Goal: Use online tool/utility: Utilize a website feature to perform a specific function

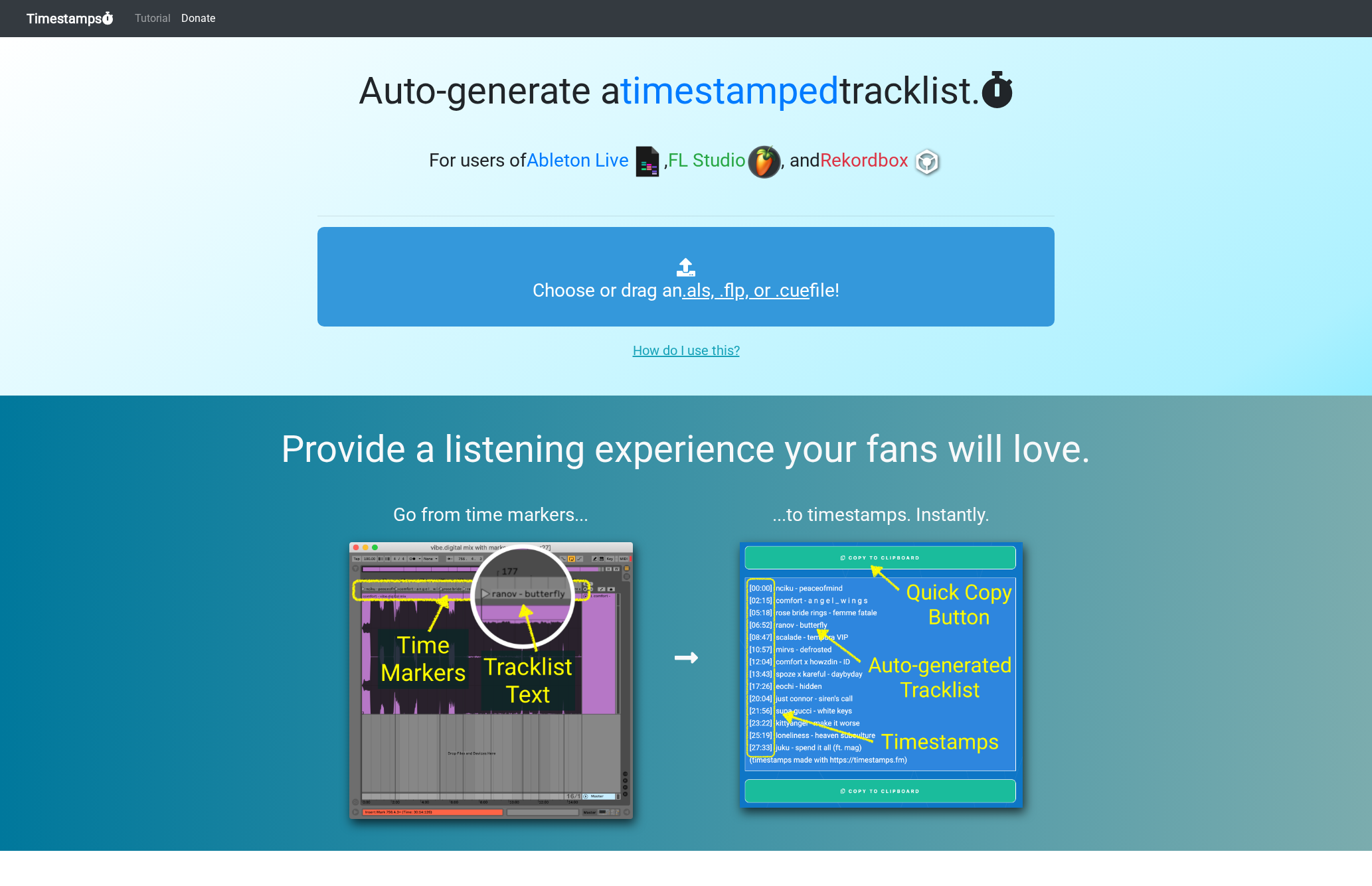
type input "C:\fakepath\Spinnin' Sessions 642 ts.als"
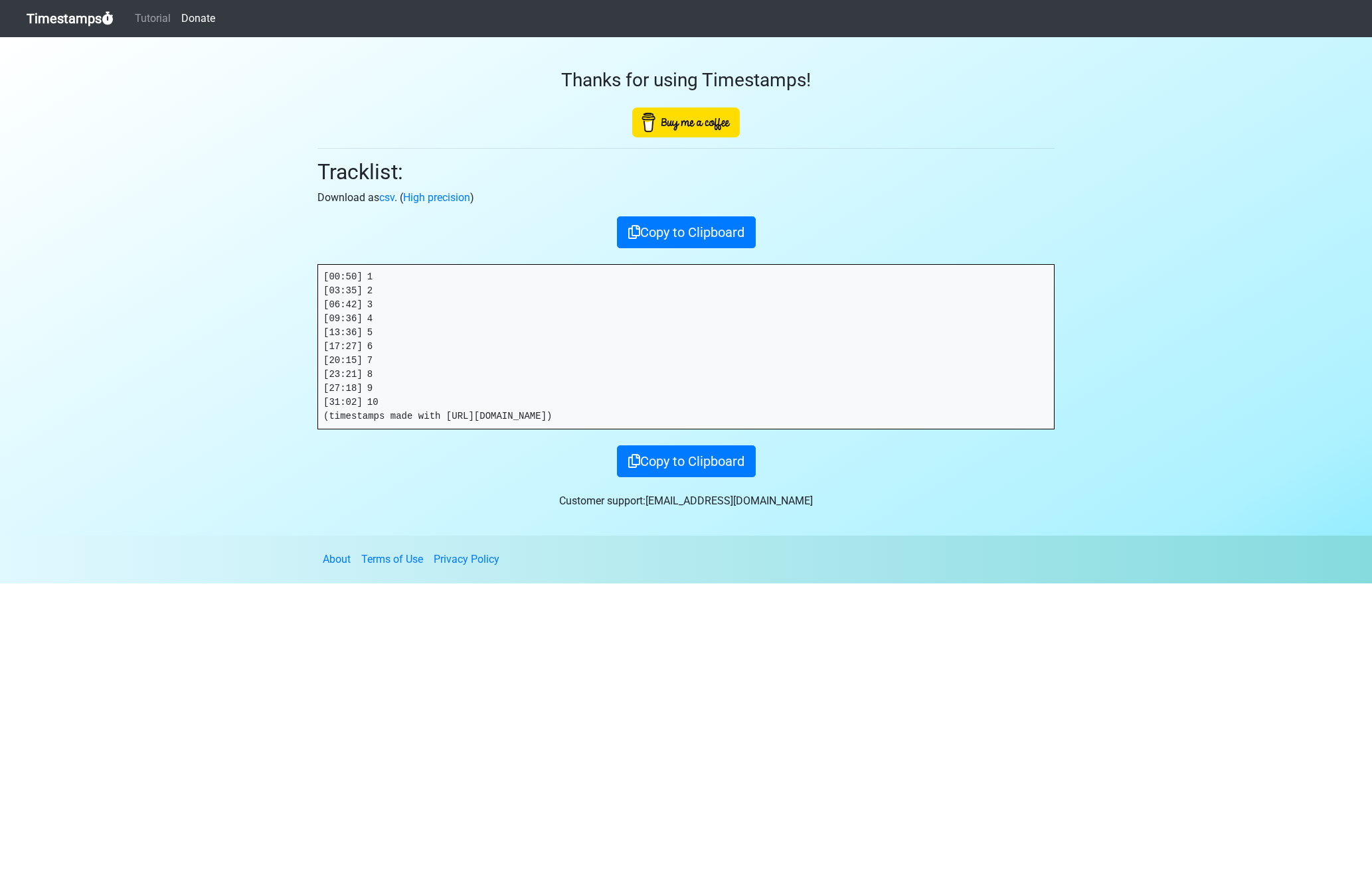
click at [361, 254] on div "Thanks for using Timestamps! Tracklist: Download as csv . ( High precision ) Co…" at bounding box center [686, 258] width 757 height 440
click at [241, 276] on section "Thanks for using Timestamps! Tracklist: Download as csv . ( High precision ) Co…" at bounding box center [686, 286] width 1372 height 498
copy pre "[00:50]"
drag, startPoint x: 369, startPoint y: 290, endPoint x: 268, endPoint y: 295, distance: 101.1
click at [269, 294] on section "Thanks for using Timestamps! Tracklist: Download as csv . ( High precision ) Co…" at bounding box center [686, 286] width 1372 height 498
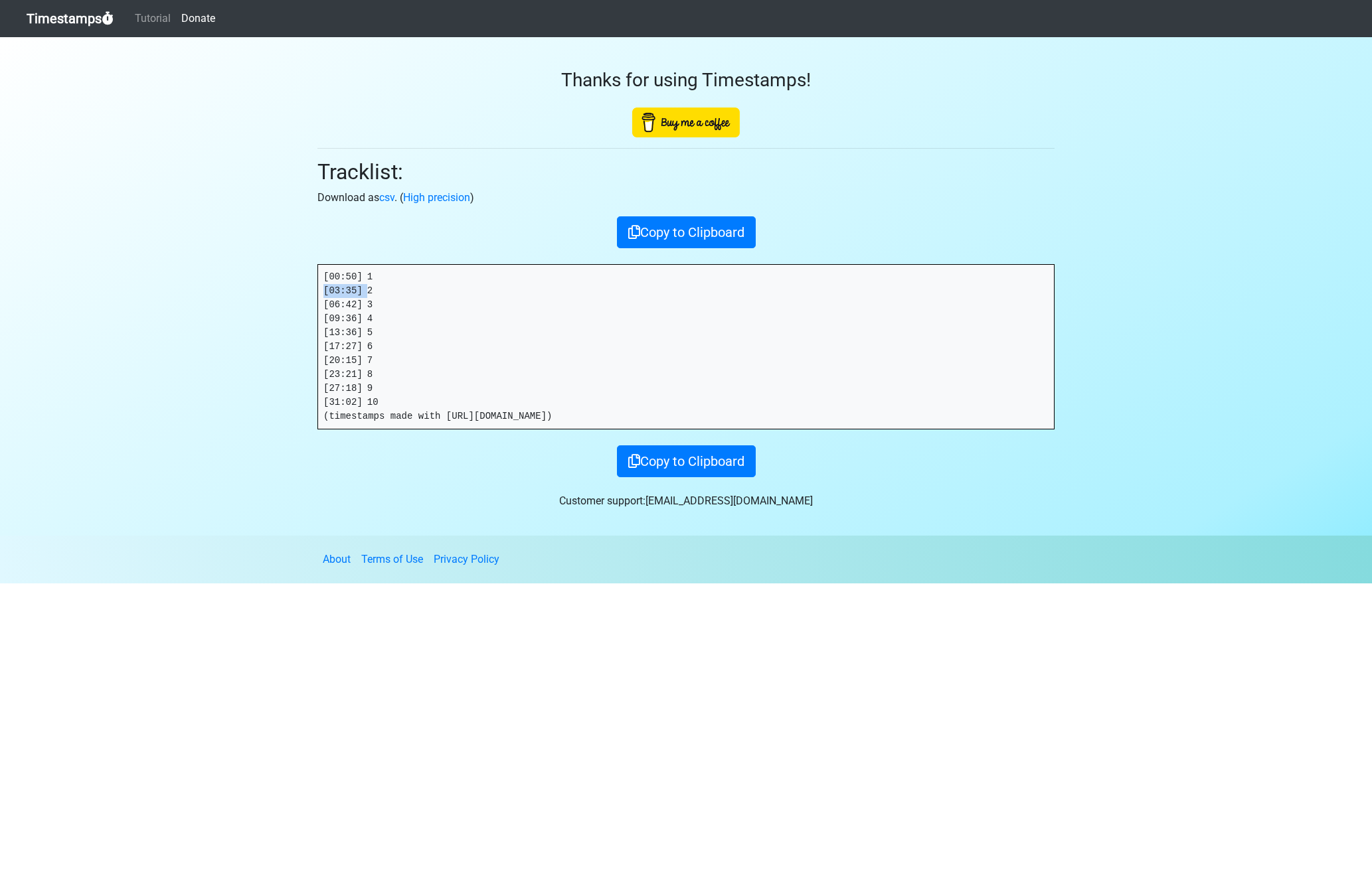
copy pre "[03:35]"
drag, startPoint x: 367, startPoint y: 305, endPoint x: 301, endPoint y: 303, distance: 66.0
click at [301, 303] on section "Thanks for using Timestamps! Tracklist: Download as csv . ( High precision ) Co…" at bounding box center [686, 286] width 1372 height 498
copy pre "[06:42]"
drag, startPoint x: 368, startPoint y: 318, endPoint x: 281, endPoint y: 317, distance: 87.0
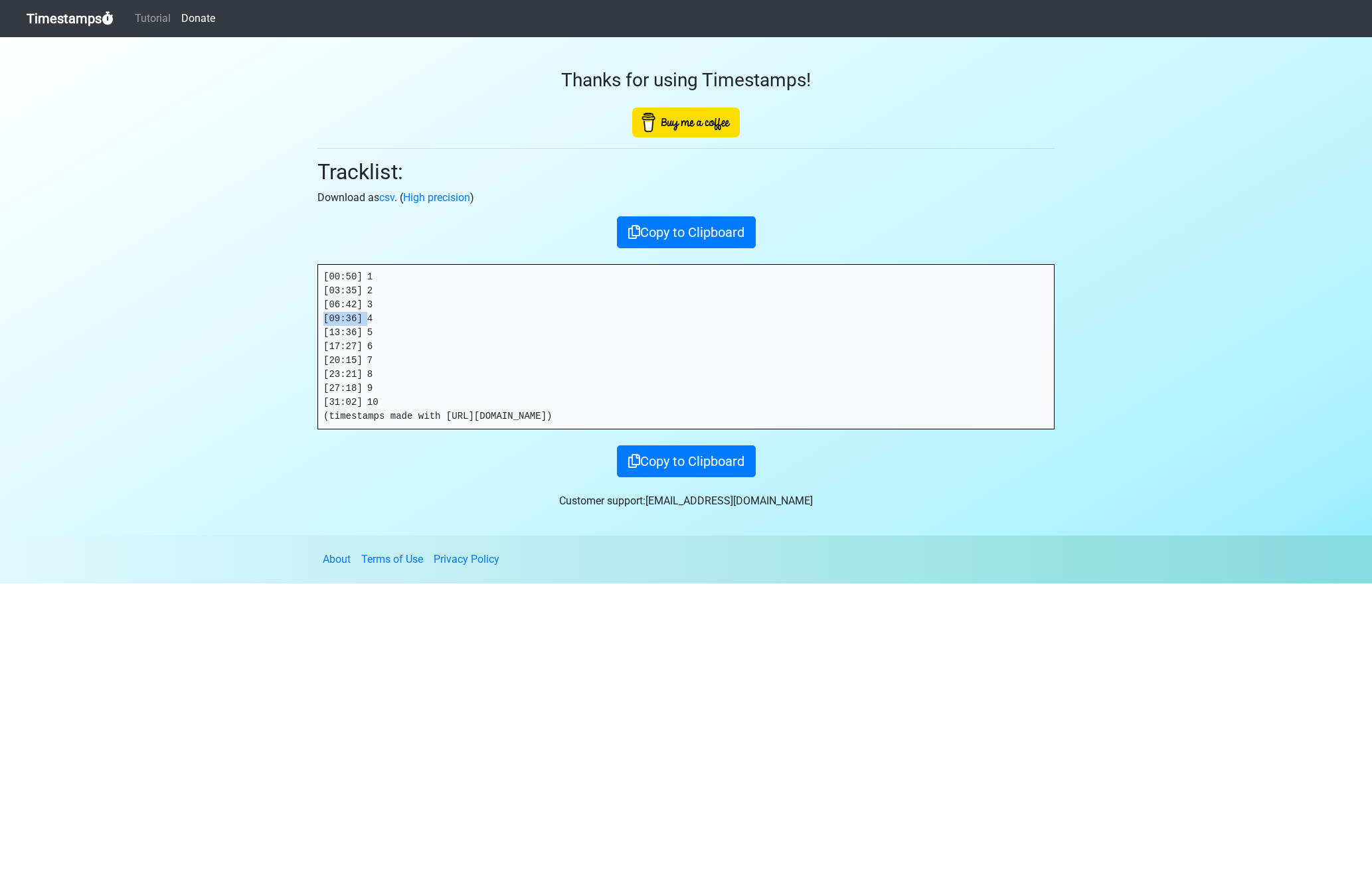
click at [281, 317] on section "Thanks for using Timestamps! Tracklist: Download as csv . ( High precision ) Co…" at bounding box center [686, 286] width 1372 height 498
copy pre "[09:36]"
drag, startPoint x: 368, startPoint y: 331, endPoint x: 252, endPoint y: 337, distance: 116.2
click at [269, 333] on section "Thanks for using Timestamps! Tracklist: Download as csv . ( High precision ) Co…" at bounding box center [686, 286] width 1372 height 498
copy pre "[13:36]"
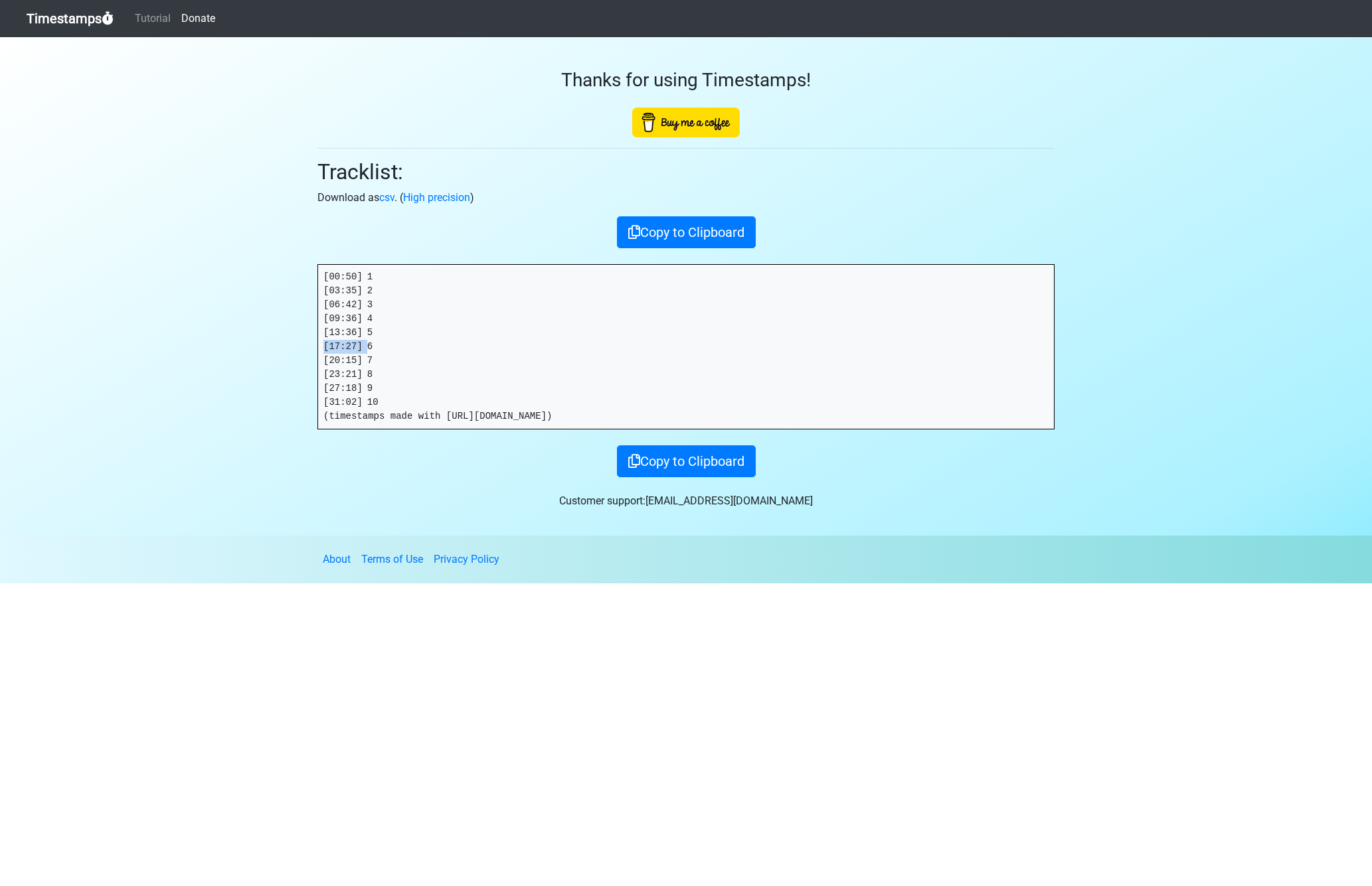
drag, startPoint x: 368, startPoint y: 347, endPoint x: 288, endPoint y: 349, distance: 80.0
click at [288, 349] on section "Thanks for using Timestamps! Tracklist: Download as csv . ( High precision ) Co…" at bounding box center [686, 286] width 1372 height 498
copy pre "[17:27]"
drag, startPoint x: 369, startPoint y: 361, endPoint x: 260, endPoint y: 362, distance: 109.0
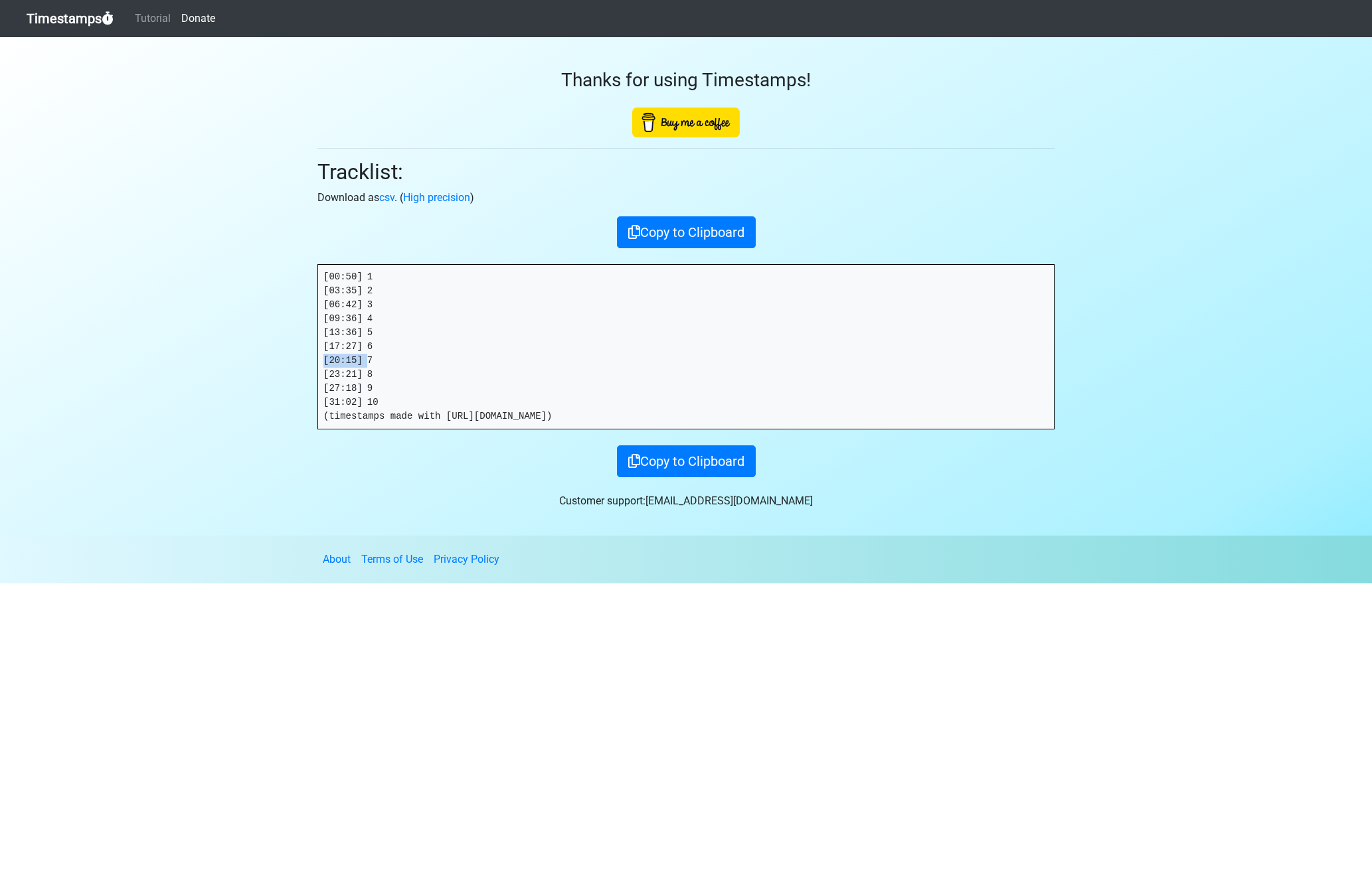
click at [260, 362] on section "Thanks for using Timestamps! Tracklist: Download as csv . ( High precision ) Co…" at bounding box center [686, 286] width 1372 height 498
copy pre "[20:15]"
drag, startPoint x: 367, startPoint y: 373, endPoint x: 270, endPoint y: 372, distance: 97.0
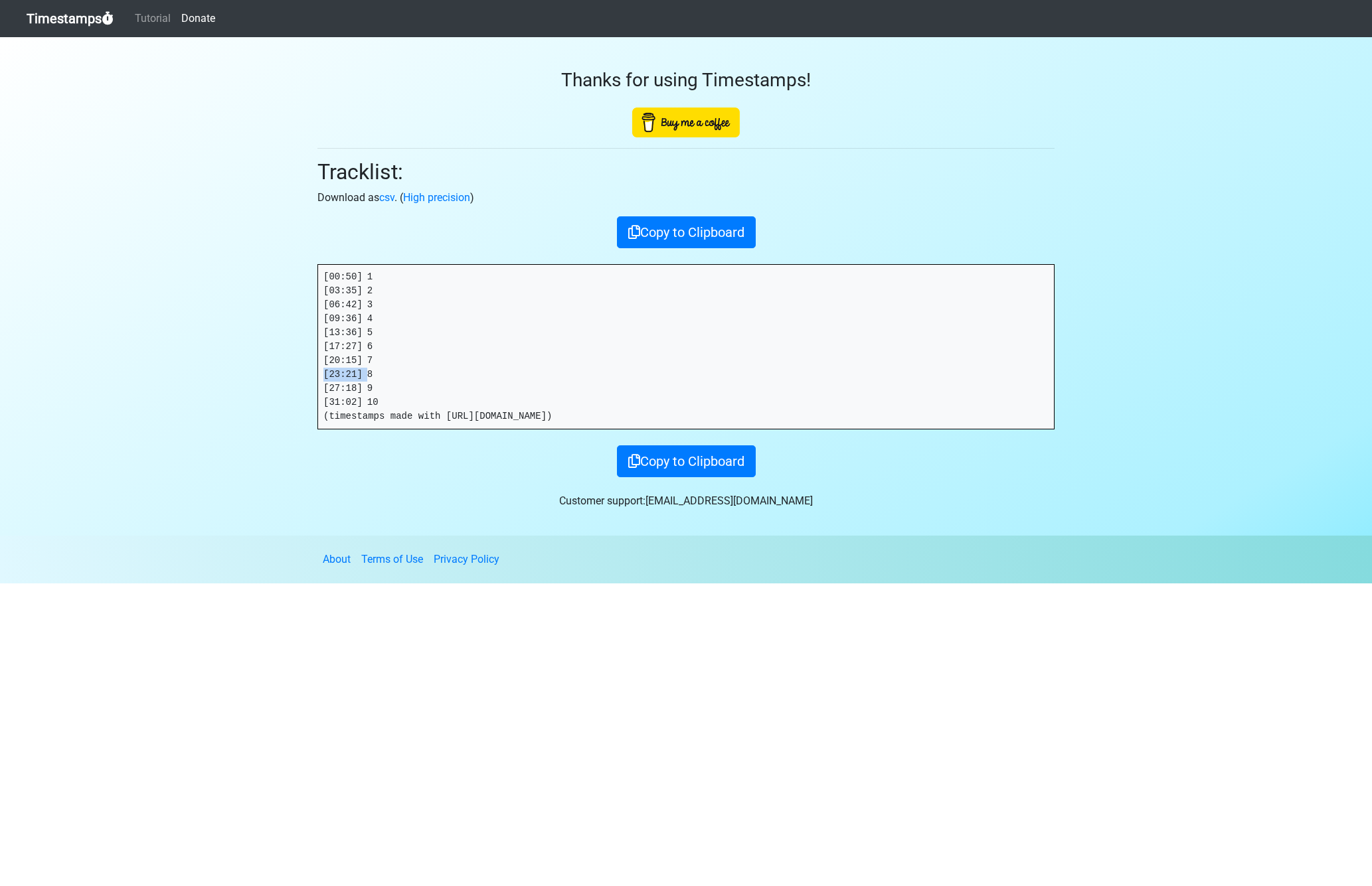
click at [272, 373] on section "Thanks for using Timestamps! Tracklist: Download as csv . ( High precision ) Co…" at bounding box center [686, 286] width 1372 height 498
copy pre "[23:21]"
drag, startPoint x: 310, startPoint y: 386, endPoint x: 68, endPoint y: 414, distance: 243.6
click at [230, 382] on section "Thanks for using Timestamps! Tracklist: Download as csv . ( High precision ) Co…" at bounding box center [686, 286] width 1372 height 498
copy pre "[27:18]"
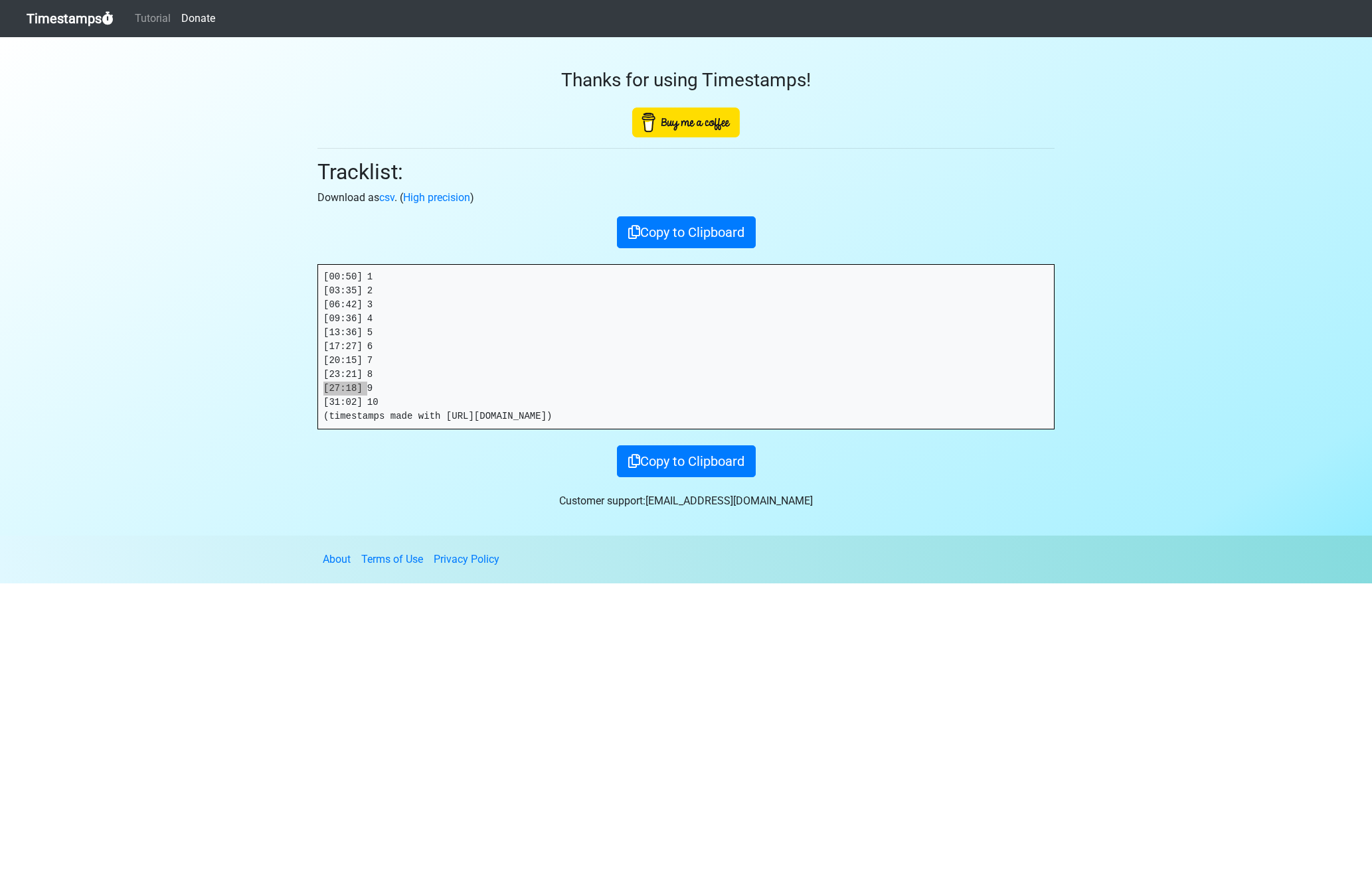
drag, startPoint x: 7, startPoint y: 421, endPoint x: 368, endPoint y: 406, distance: 361.3
click at [354, 395] on pre "[00:50] 1 [03:35] 2 [06:42] 3 [09:36] 4 [13:36] 5 [17:27] 6 [20:15] 7 [23:21] 8…" at bounding box center [685, 346] width 736 height 164
drag, startPoint x: 370, startPoint y: 404, endPoint x: 271, endPoint y: 405, distance: 99.0
click at [272, 405] on section "Thanks for using Timestamps! Tracklist: Download as csv . ( High precision ) Co…" at bounding box center [686, 286] width 1372 height 498
